Goal: Information Seeking & Learning: Understand process/instructions

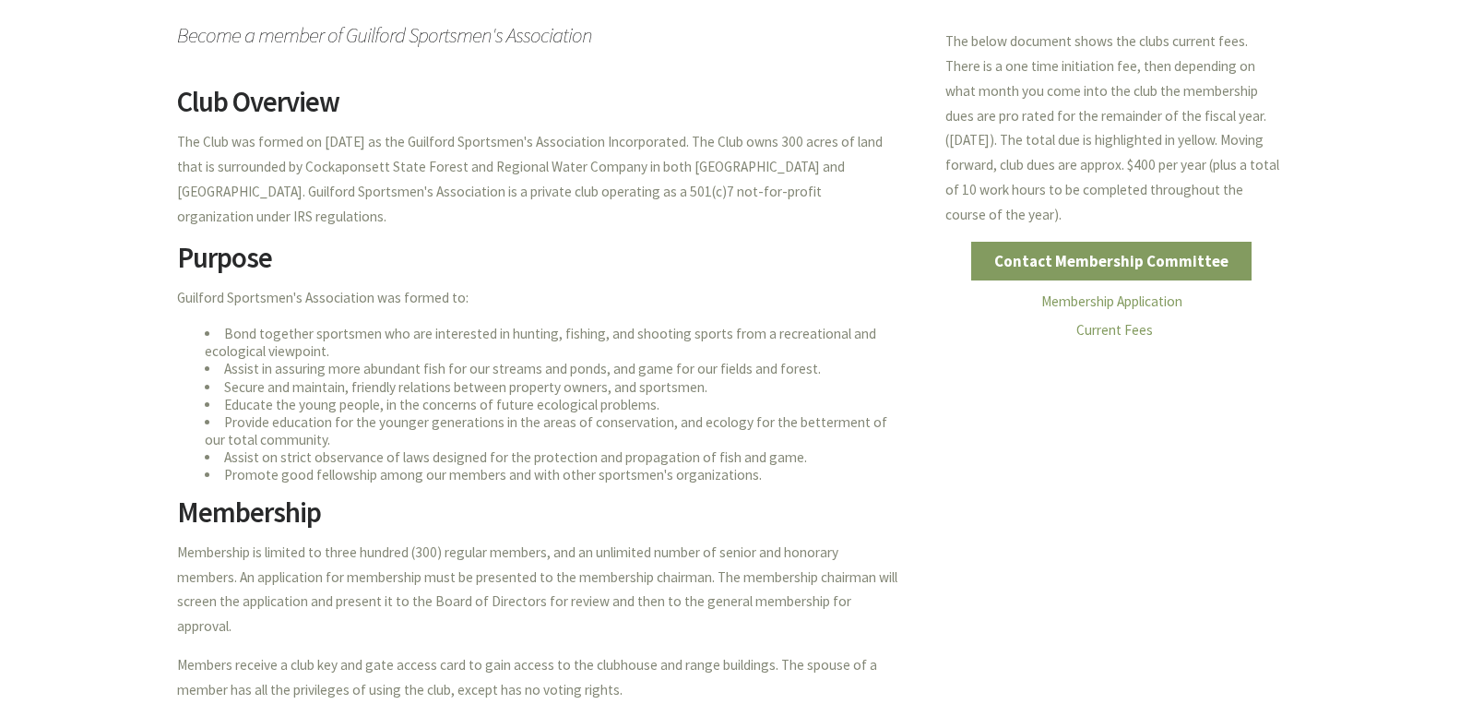
scroll to position [327, 0]
click at [1112, 326] on link "Current Fees" at bounding box center [1115, 329] width 77 height 18
click at [1085, 257] on link "Contact Membership Committee" at bounding box center [1111, 260] width 281 height 39
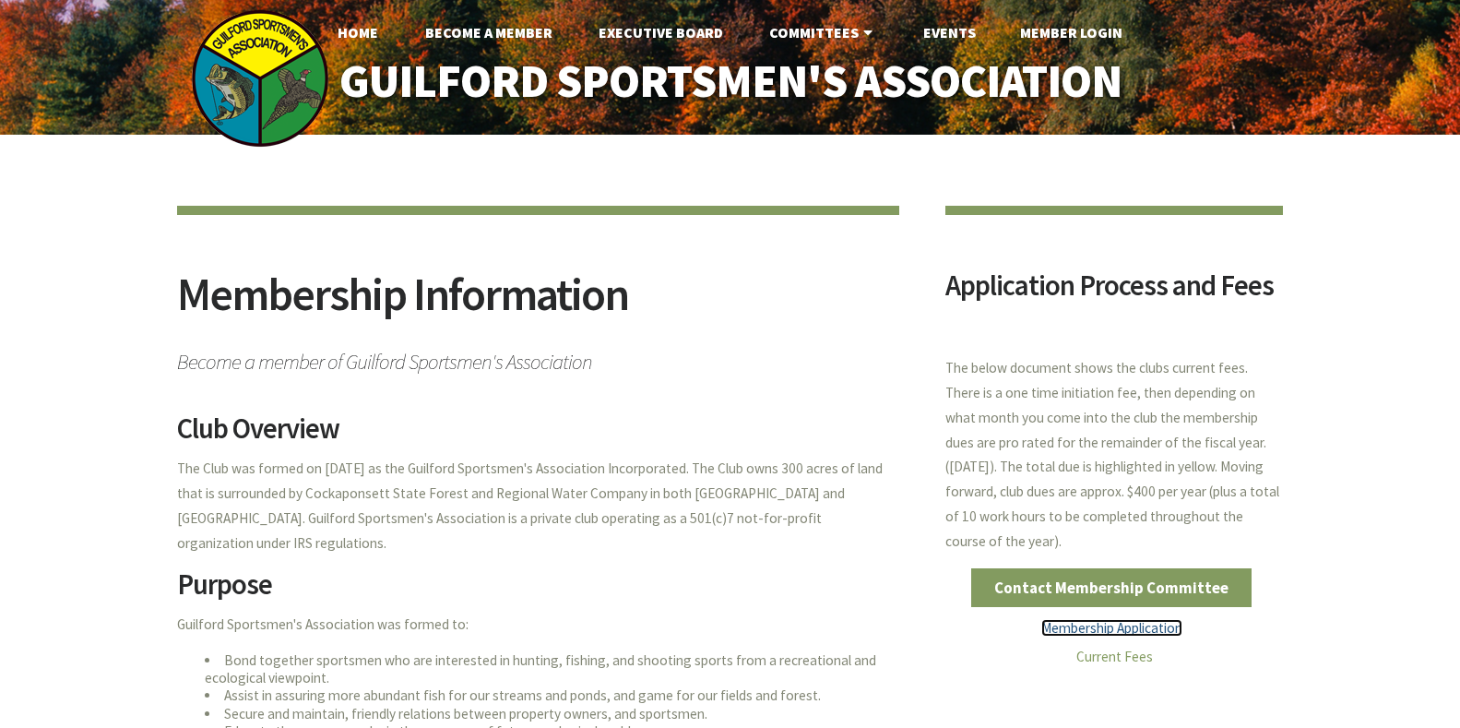
click at [1125, 627] on link "Membership Application" at bounding box center [1111, 628] width 141 height 18
